Goal: Ask a question

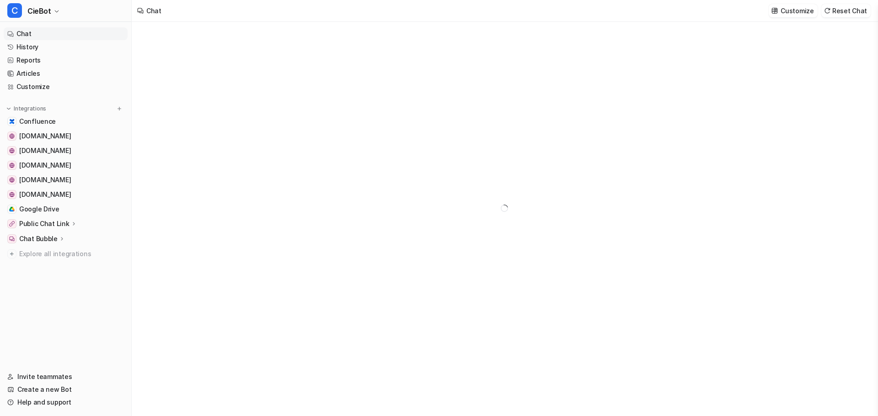
type textarea "**********"
drag, startPoint x: 57, startPoint y: 31, endPoint x: 133, endPoint y: 39, distance: 75.9
click at [57, 31] on link "Chat" at bounding box center [66, 33] width 124 height 13
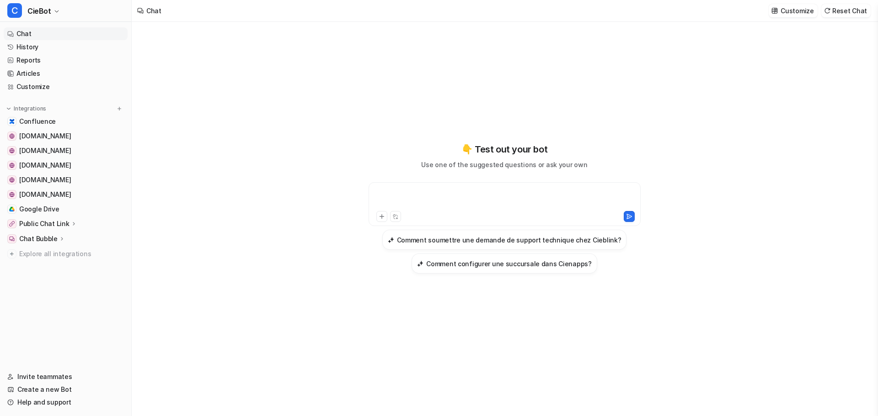
click at [466, 190] on div at bounding box center [504, 198] width 267 height 21
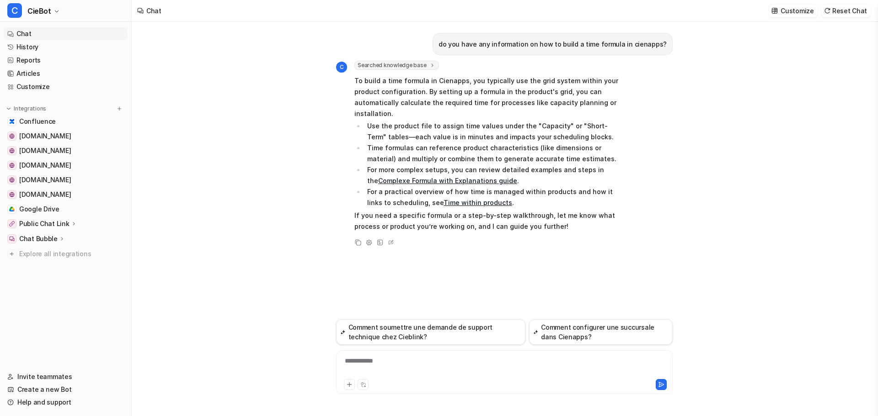
drag, startPoint x: 453, startPoint y: 181, endPoint x: 442, endPoint y: 174, distance: 12.2
click at [453, 181] on link "Complexe Formula with Explanations guide" at bounding box center [447, 181] width 139 height 8
click at [443, 201] on link "Time within products" at bounding box center [477, 203] width 69 height 8
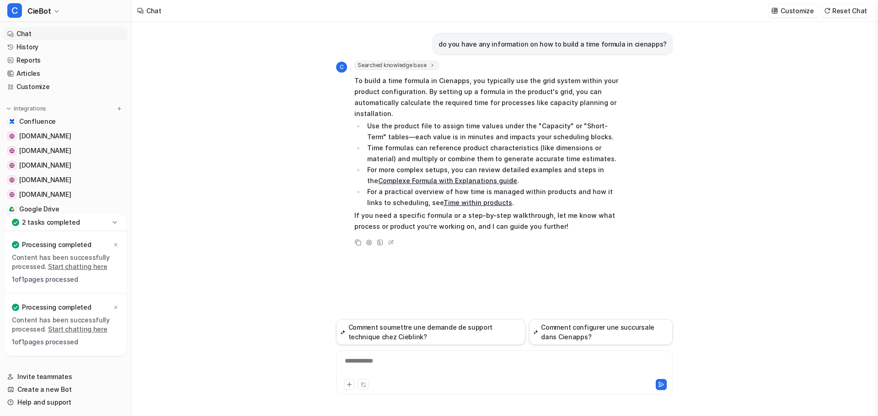
drag, startPoint x: 445, startPoint y: 181, endPoint x: 450, endPoint y: 181, distance: 5.0
click at [445, 181] on link "Complexe Formula with Explanations guide" at bounding box center [447, 181] width 139 height 8
